Goal: Book appointment/travel/reservation

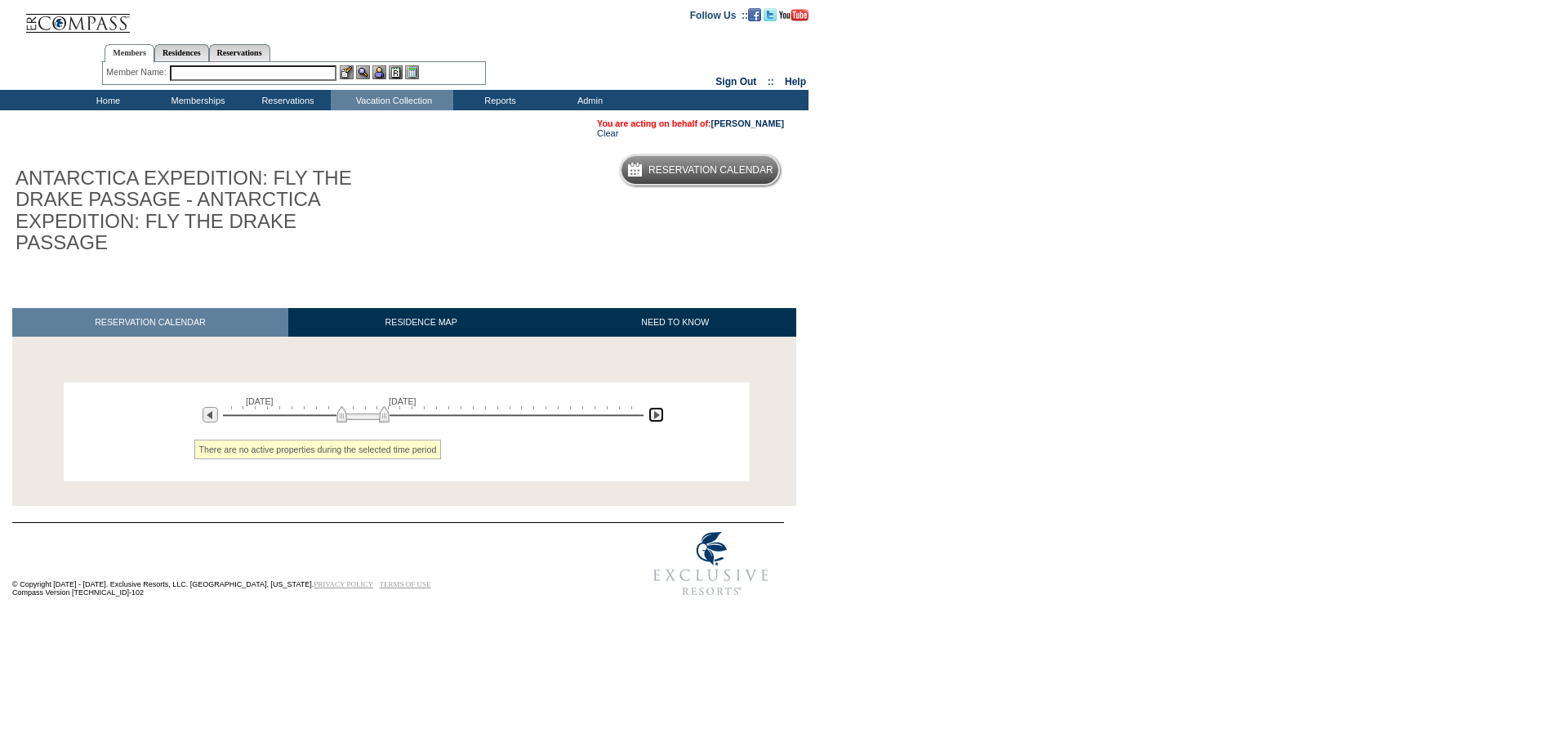
click at [658, 419] on img at bounding box center [656, 414] width 15 height 15
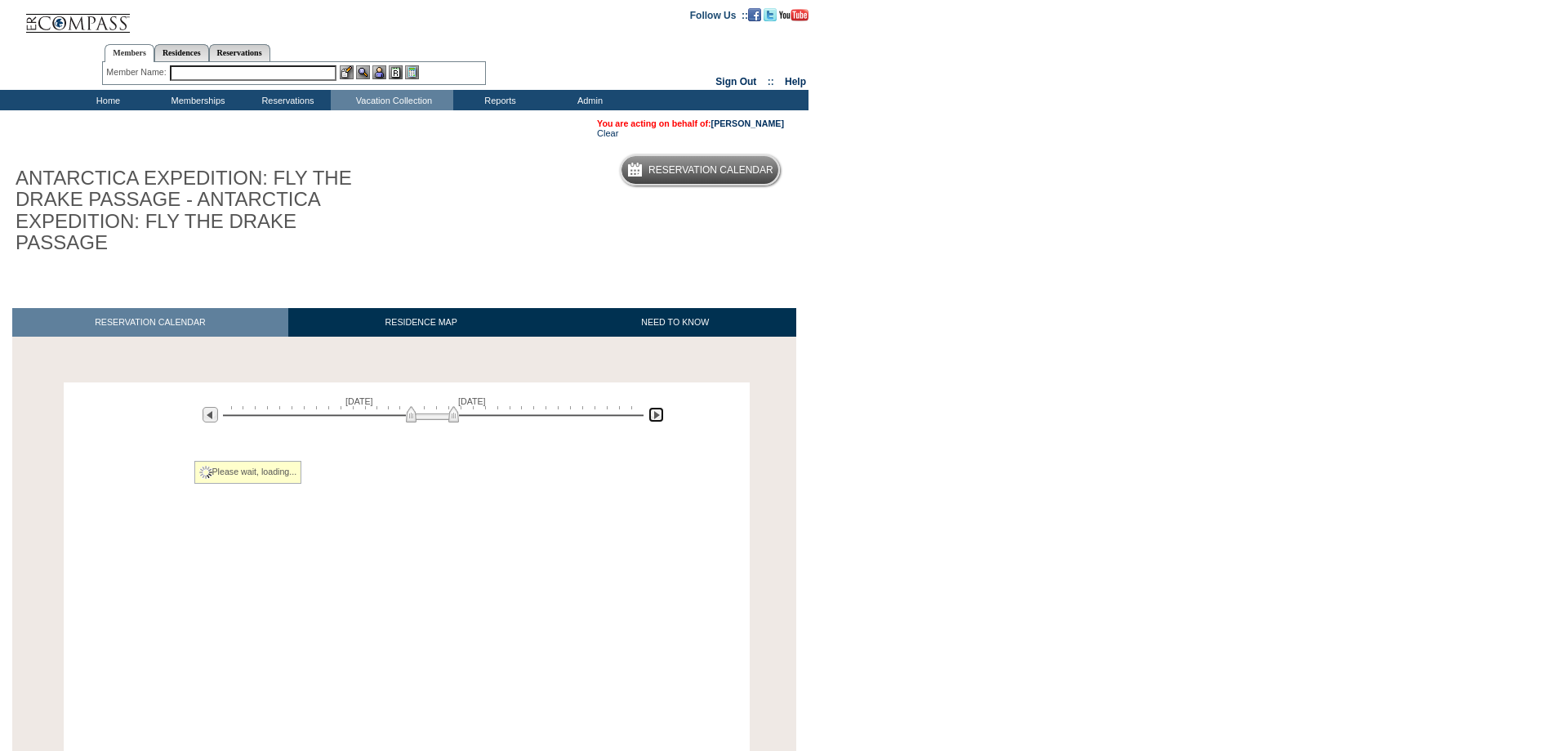
click at [658, 419] on img at bounding box center [656, 414] width 15 height 15
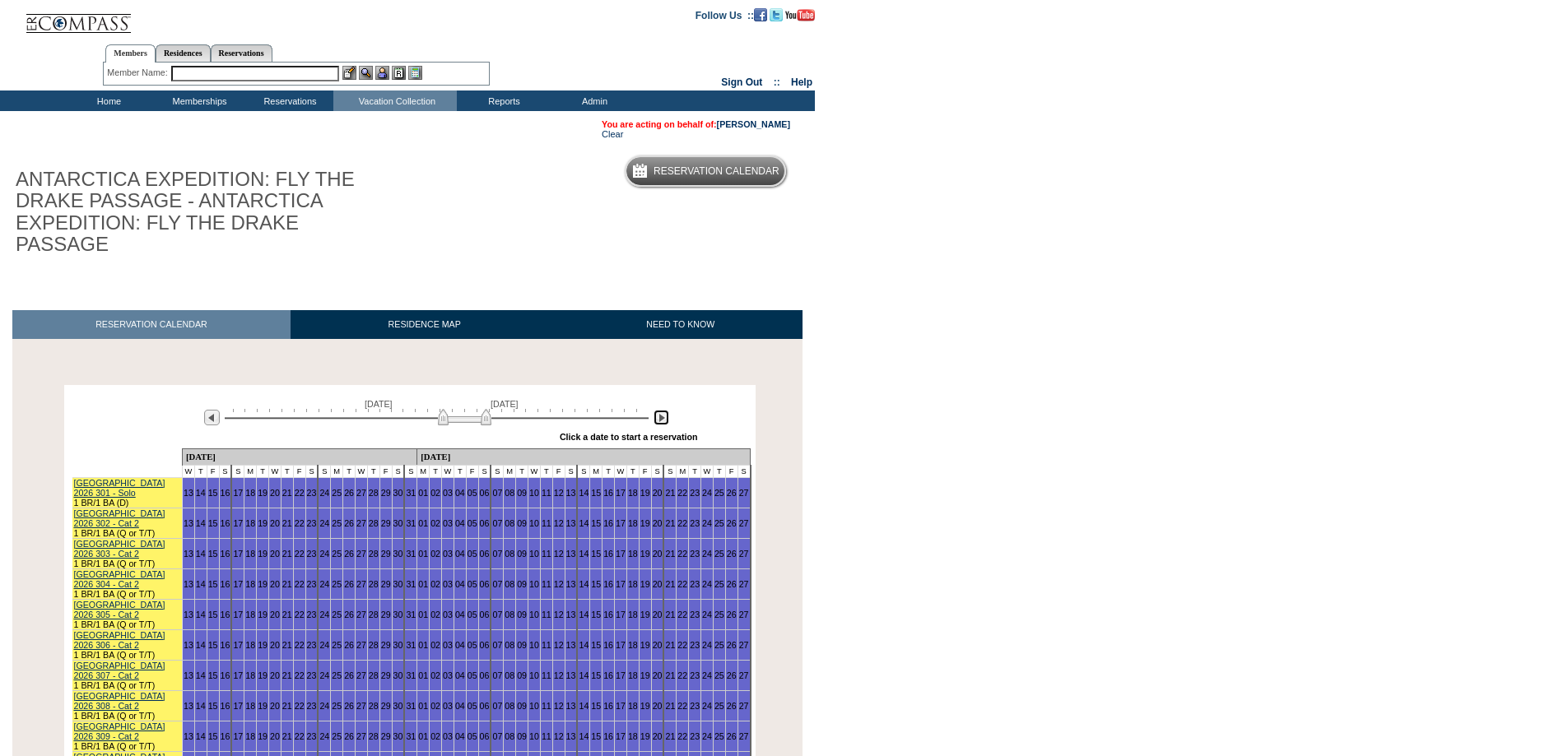
click at [663, 421] on img at bounding box center [661, 417] width 15 height 15
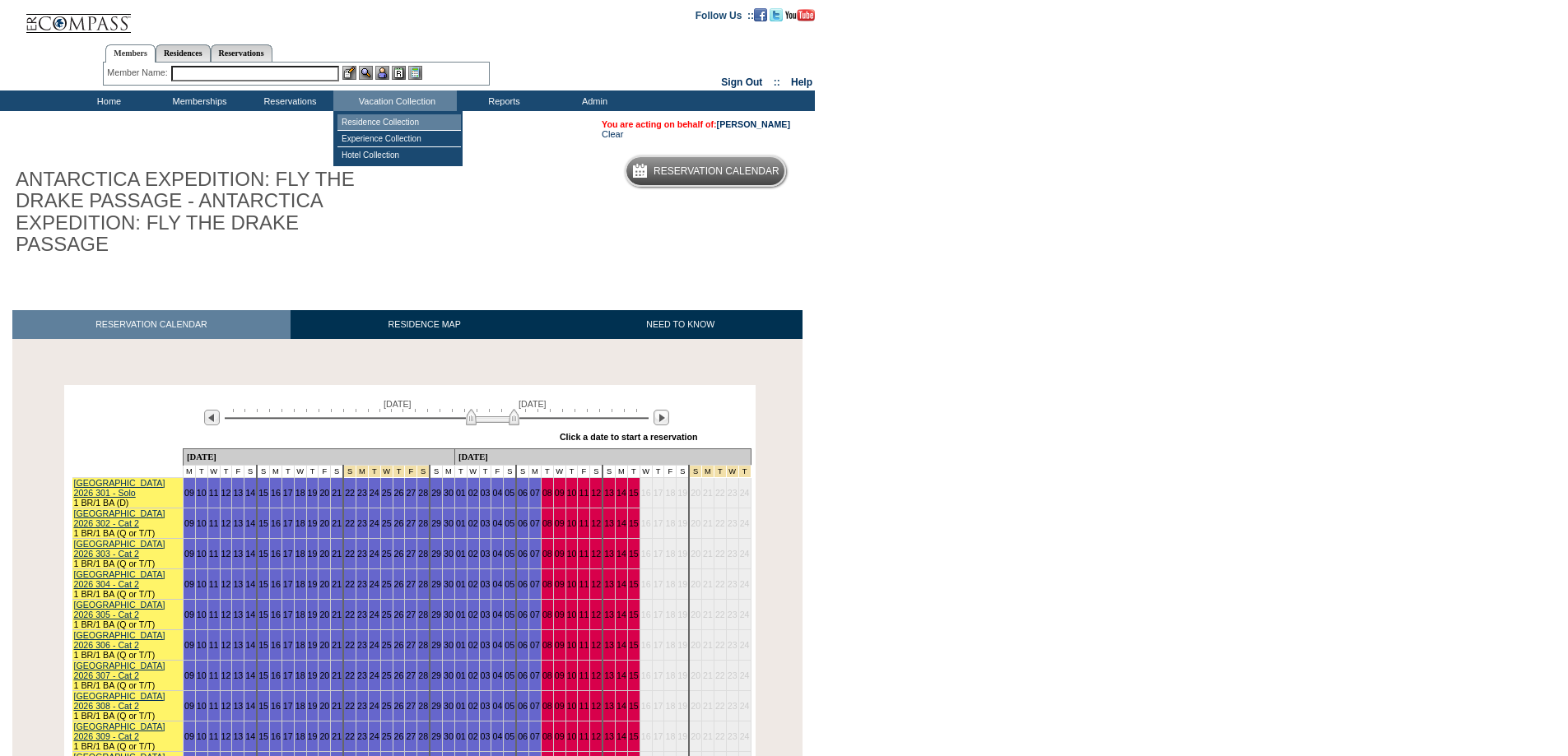
click at [389, 121] on td "Residence Collection" at bounding box center [399, 122] width 123 height 16
